Goal: Transaction & Acquisition: Purchase product/service

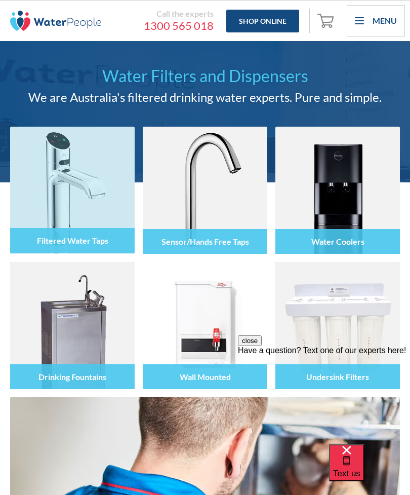
click at [93, 207] on div at bounding box center [72, 199] width 125 height 59
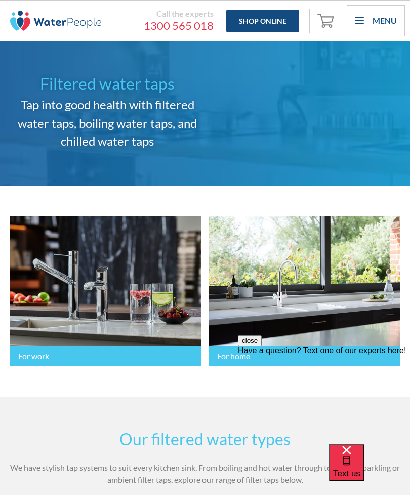
click at [320, 333] on link "For home" at bounding box center [304, 291] width 191 height 150
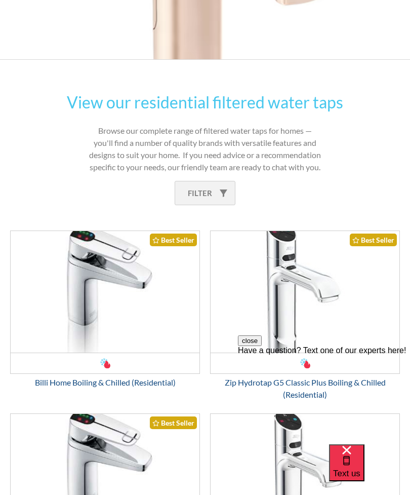
scroll to position [650, 0]
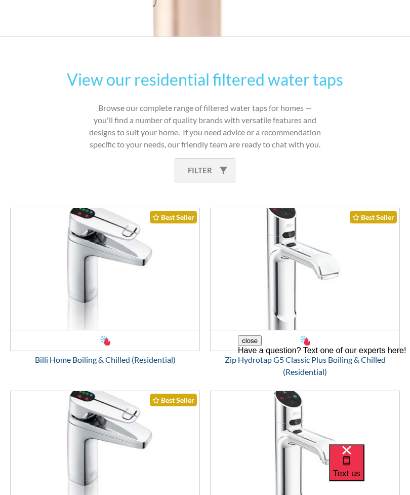
click at [115, 307] on img "Email Form 3" at bounding box center [105, 269] width 189 height 122
